Goal: Complete application form: Complete application form

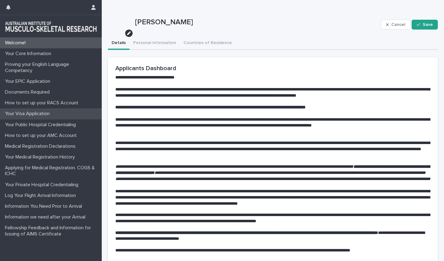
click at [37, 110] on div "Your Visa Application" at bounding box center [51, 113] width 102 height 11
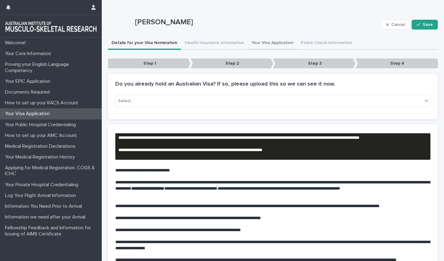
click at [256, 42] on button "Your Visa Application" at bounding box center [272, 43] width 49 height 13
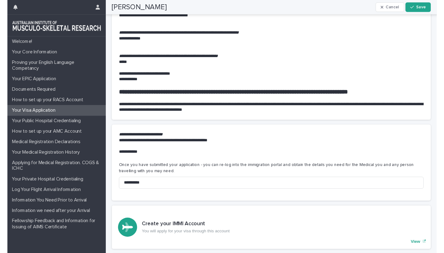
scroll to position [292, 0]
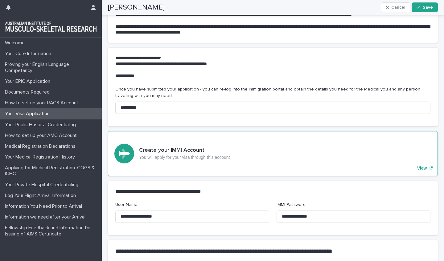
click at [422, 166] on p "View" at bounding box center [422, 168] width 10 height 5
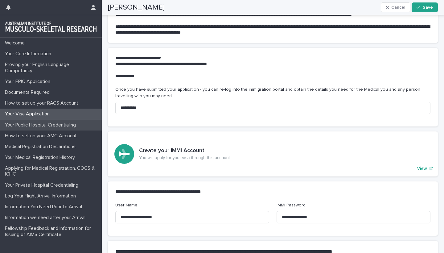
click at [43, 123] on p "Your Public Hospital Credentialing" at bounding box center [41, 125] width 78 height 6
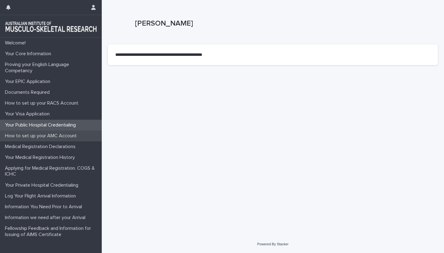
click at [39, 137] on p "How to set up your AMC Account" at bounding box center [41, 136] width 79 height 6
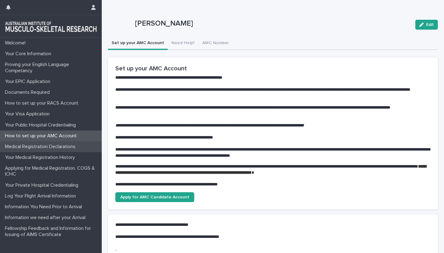
click at [30, 145] on p "Medical Registration Declarations" at bounding box center [41, 147] width 78 height 6
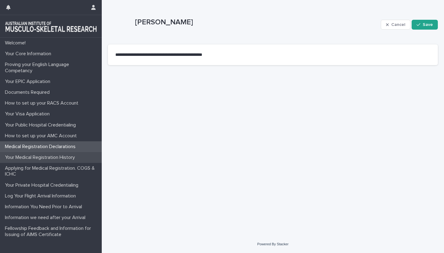
click at [31, 156] on p "Your Medical Registration History" at bounding box center [40, 157] width 77 height 6
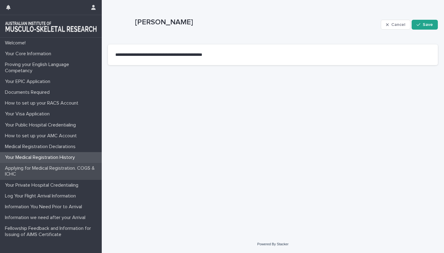
click at [33, 167] on p "Applying for Medical Registration. COGS & ICHC" at bounding box center [51, 171] width 99 height 12
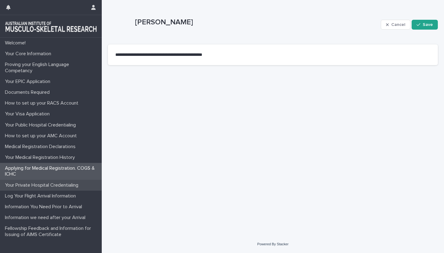
click at [37, 183] on p "Your Private Hospital Credentialing" at bounding box center [42, 185] width 81 height 6
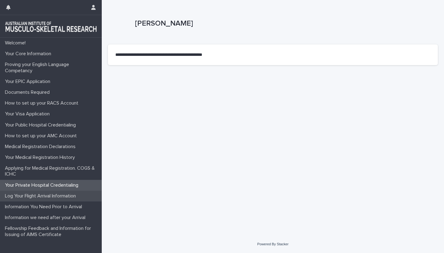
click at [39, 197] on p "Log Your Flight Arrival Information" at bounding box center [41, 196] width 78 height 6
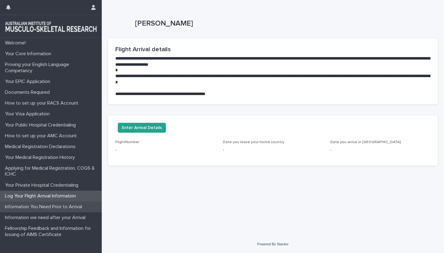
click at [41, 207] on p "Information You Need Prior to Arrival" at bounding box center [44, 207] width 84 height 6
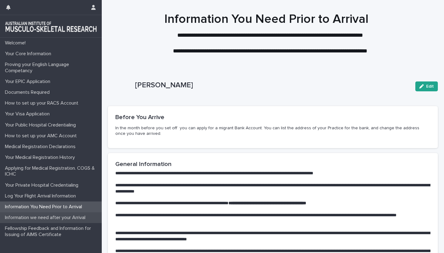
click at [43, 217] on p "Information we need after your Arrival" at bounding box center [46, 217] width 88 height 6
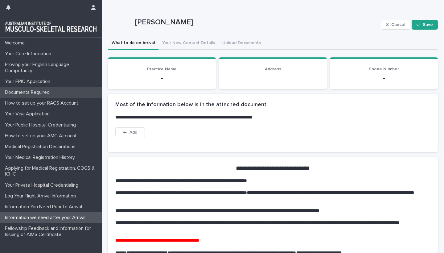
click at [28, 93] on p "Documents Required" at bounding box center [28, 92] width 52 height 6
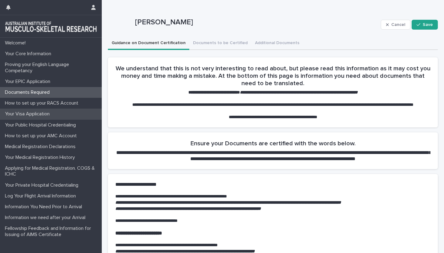
click at [32, 112] on p "Your Visa Application" at bounding box center [28, 114] width 52 height 6
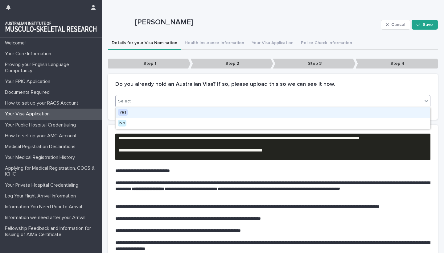
click at [165, 100] on div "Select..." at bounding box center [269, 101] width 307 height 10
click at [131, 113] on div "Yes" at bounding box center [273, 112] width 314 height 11
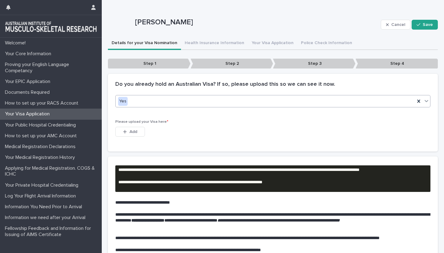
scroll to position [55, 0]
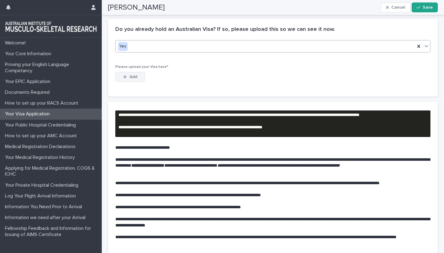
click at [127, 75] on div "button" at bounding box center [126, 77] width 6 height 4
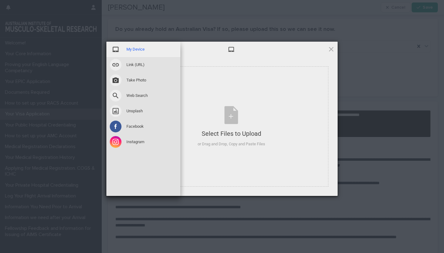
click at [132, 51] on span "My Device" at bounding box center [135, 50] width 18 height 6
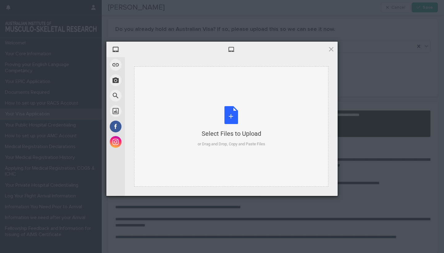
click at [230, 116] on div "Select Files to Upload or Drag and Drop, Copy and Paste Files" at bounding box center [231, 126] width 67 height 41
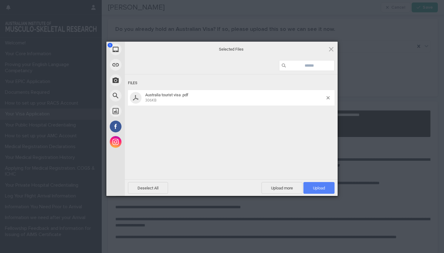
click at [317, 187] on span "Upload 1" at bounding box center [319, 188] width 12 height 5
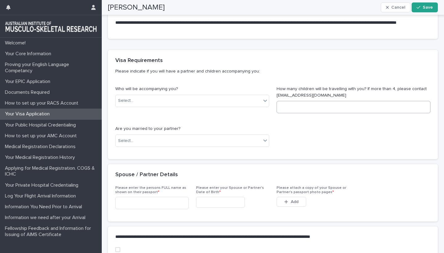
scroll to position [292, 0]
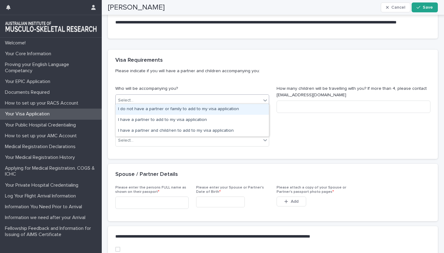
click at [217, 97] on div "Select..." at bounding box center [188, 100] width 145 height 10
click at [212, 107] on div "I do not have a partner or family to add to my visa application" at bounding box center [192, 109] width 153 height 11
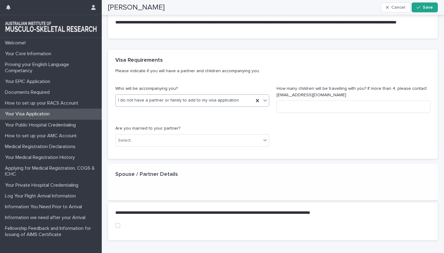
scroll to position [290, 0]
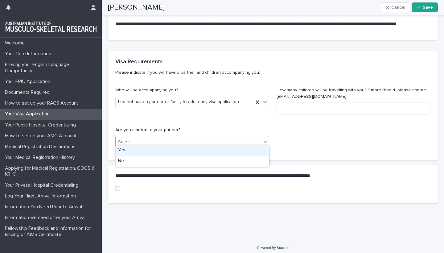
click at [233, 137] on div "Select..." at bounding box center [188, 142] width 145 height 10
click at [136, 148] on div "Yes" at bounding box center [192, 150] width 153 height 11
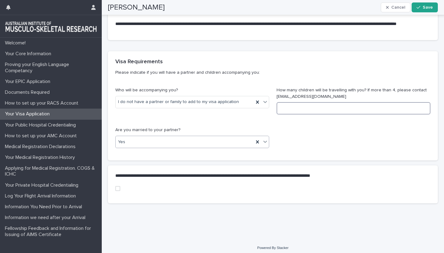
click at [287, 106] on input at bounding box center [353, 108] width 154 height 12
click at [117, 186] on span at bounding box center [117, 188] width 5 height 5
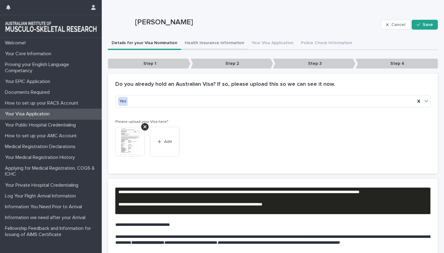
scroll to position [0, 0]
click at [208, 43] on button "Health Insurance Information" at bounding box center [214, 43] width 67 height 13
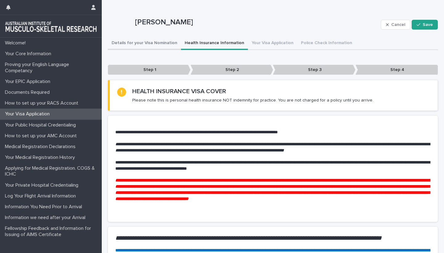
click at [151, 43] on button "Details for your Visa Nomination" at bounding box center [144, 43] width 73 height 13
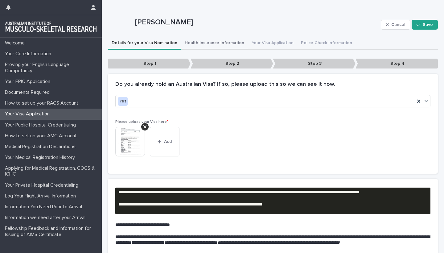
click at [216, 40] on button "Health Insurance Information" at bounding box center [214, 43] width 67 height 13
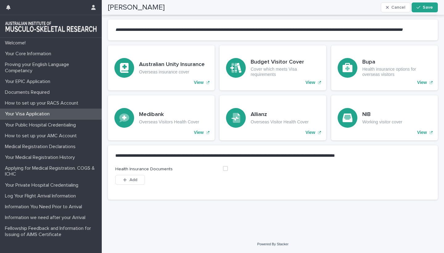
scroll to position [358, 0]
click at [198, 83] on p "View" at bounding box center [199, 82] width 10 height 5
click at [225, 170] on span at bounding box center [225, 168] width 5 height 5
click at [129, 181] on span "Add" at bounding box center [133, 180] width 8 height 4
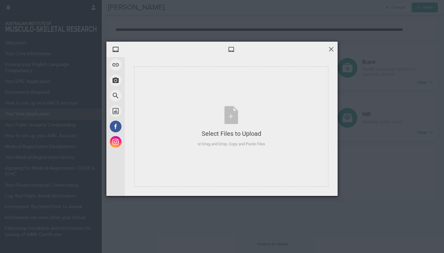
click at [330, 48] on span at bounding box center [331, 49] width 7 height 7
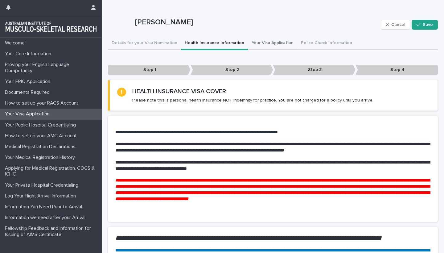
scroll to position [0, 0]
click at [261, 43] on button "Your Visa Application" at bounding box center [272, 43] width 49 height 13
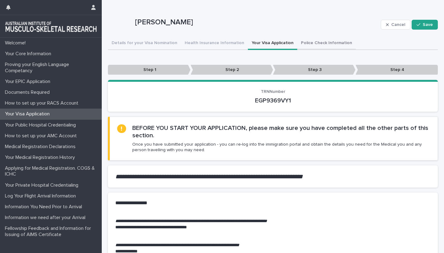
click at [312, 40] on button "Police Check Information" at bounding box center [326, 43] width 59 height 13
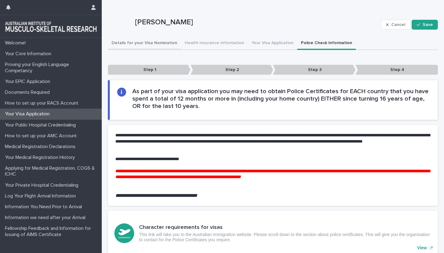
click at [152, 42] on button "Details for your Visa Nomination" at bounding box center [144, 43] width 73 height 13
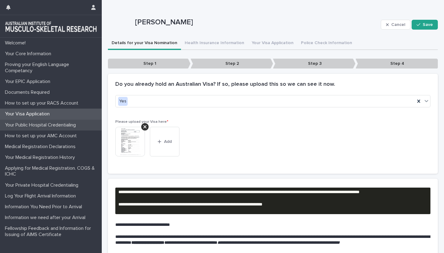
click at [56, 125] on p "Your Public Hospital Credentialing" at bounding box center [41, 125] width 78 height 6
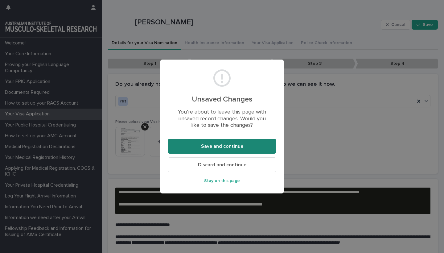
click at [215, 145] on span "Save and continue" at bounding box center [222, 146] width 42 height 5
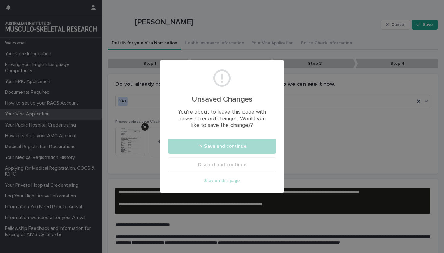
scroll to position [301, 0]
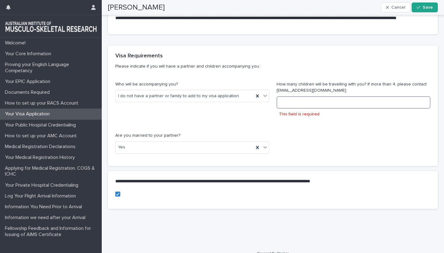
click at [288, 103] on input at bounding box center [353, 102] width 154 height 12
click at [287, 99] on input at bounding box center [353, 102] width 154 height 12
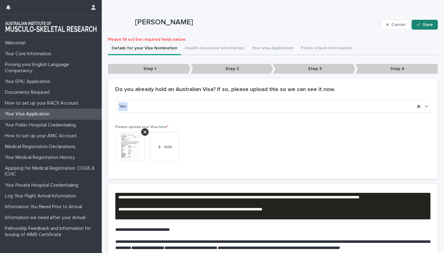
scroll to position [0, 0]
click at [420, 23] on icon "button" at bounding box center [418, 24] width 4 height 4
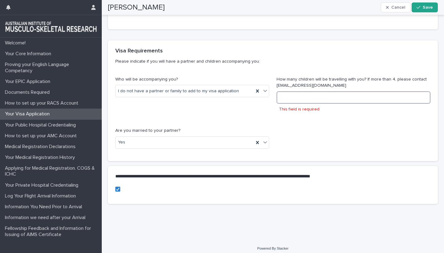
click at [298, 96] on input at bounding box center [353, 97] width 154 height 12
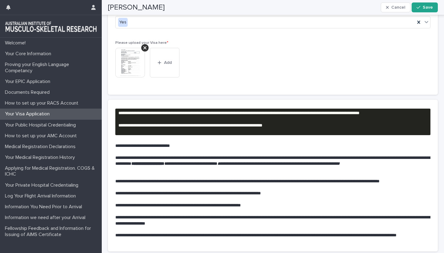
scroll to position [77, 0]
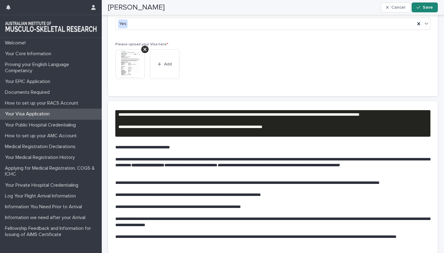
type input "*"
click at [423, 7] on div "button" at bounding box center [419, 7] width 6 height 4
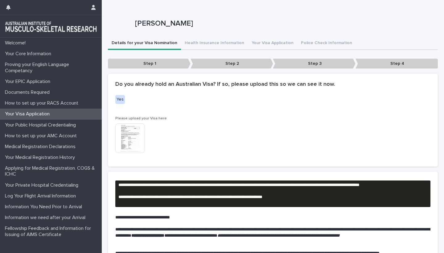
scroll to position [0, 0]
click at [219, 43] on button "Health Insurance Information" at bounding box center [214, 43] width 67 height 13
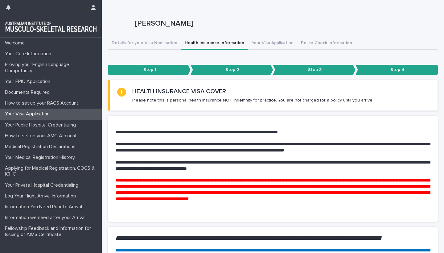
click at [210, 100] on p "Please note this is personal health insurance NOT indemnity for practice. You a…" at bounding box center [252, 100] width 241 height 6
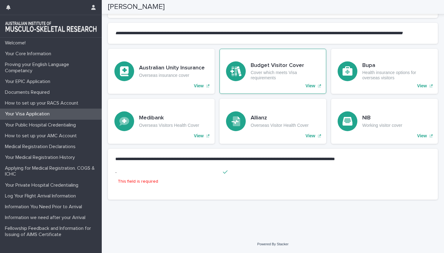
scroll to position [354, 0]
click at [142, 181] on p "This field is required" at bounding box center [138, 181] width 40 height 6
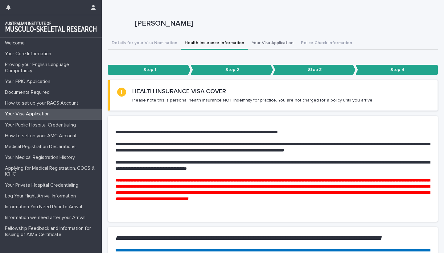
scroll to position [0, 0]
click at [258, 42] on button "Your Visa Application" at bounding box center [272, 43] width 49 height 13
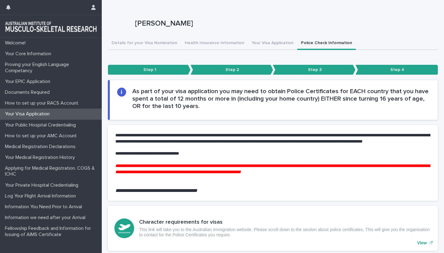
click at [317, 43] on button "Police Check Information" at bounding box center [326, 43] width 59 height 13
